Goal: Task Accomplishment & Management: Manage account settings

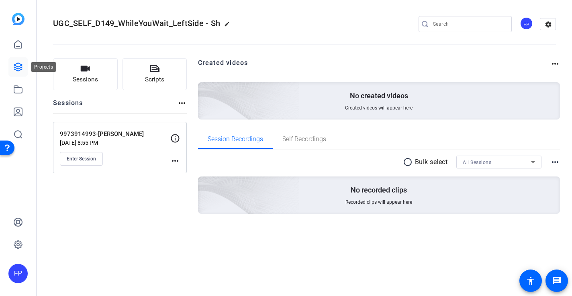
click at [19, 65] on icon at bounding box center [18, 67] width 10 height 10
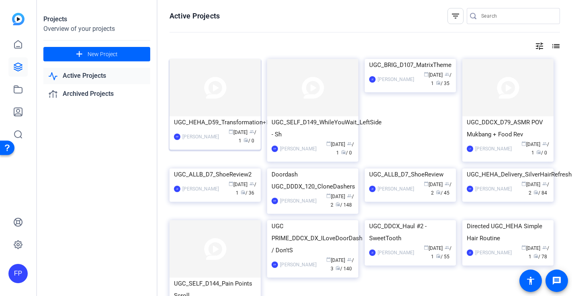
click at [224, 92] on img at bounding box center [214, 87] width 91 height 57
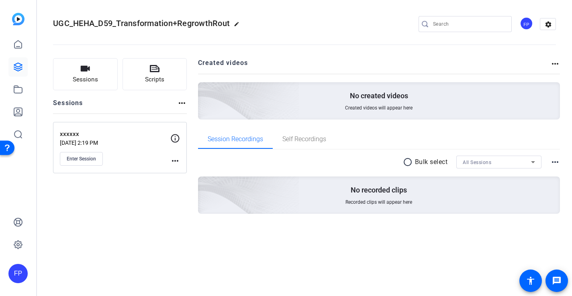
click at [175, 160] on mat-icon "more_horiz" at bounding box center [175, 161] width 10 height 10
click at [194, 172] on span "Edit Session" at bounding box center [195, 173] width 37 height 10
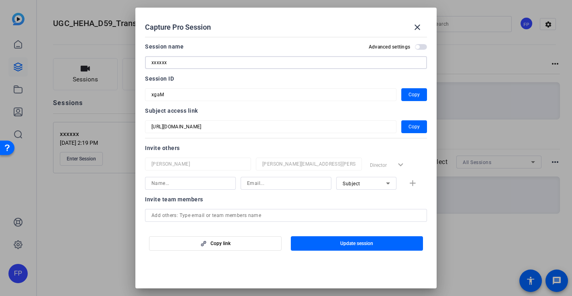
click at [88, 52] on div "Capture Pro Session close Session name Advanced settings xxxxxx Session ID xgaM…" at bounding box center [286, 148] width 572 height 296
paste input "9976113016"
type input "9976113016-[PERSON_NAME]"
click at [358, 243] on span "Update session" at bounding box center [356, 243] width 33 height 6
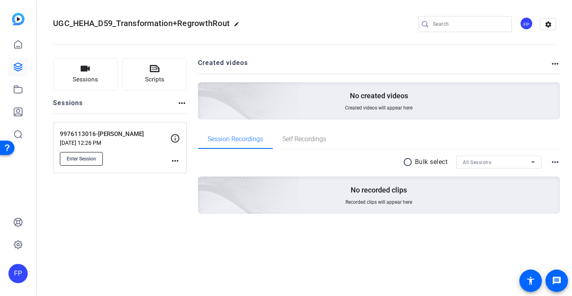
click at [82, 161] on span "Enter Session" at bounding box center [81, 159] width 29 height 6
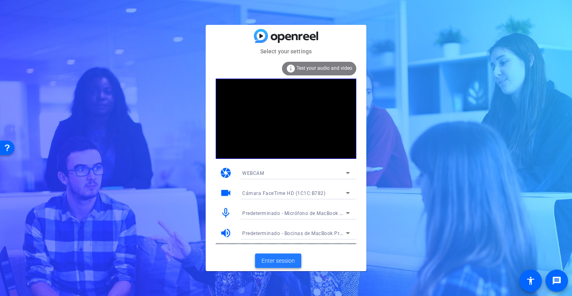
click at [282, 265] on span "Enter session" at bounding box center [277, 261] width 33 height 8
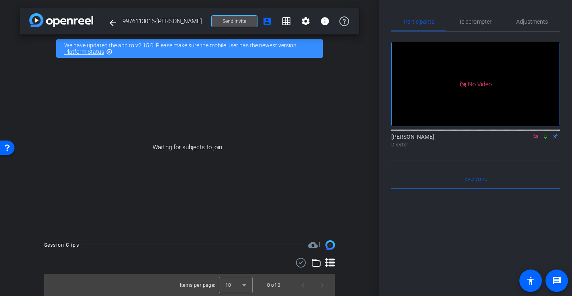
click at [237, 22] on span "Send invite" at bounding box center [234, 21] width 24 height 6
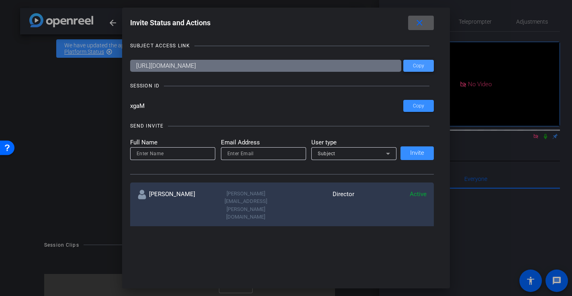
click at [0, 0] on span at bounding box center [0, 0] width 0 height 0
